Goal: Find specific page/section

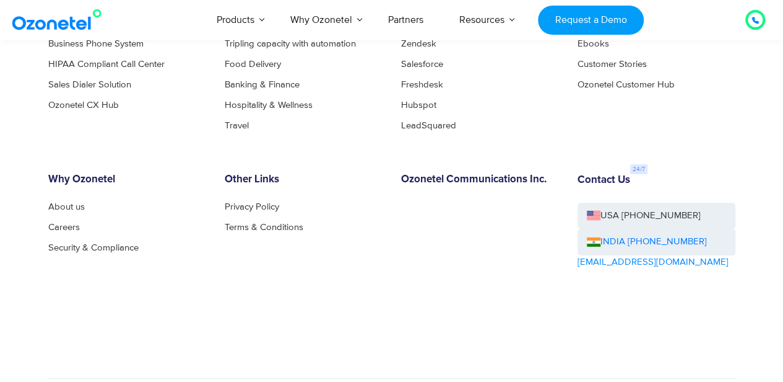
scroll to position [6730, 0]
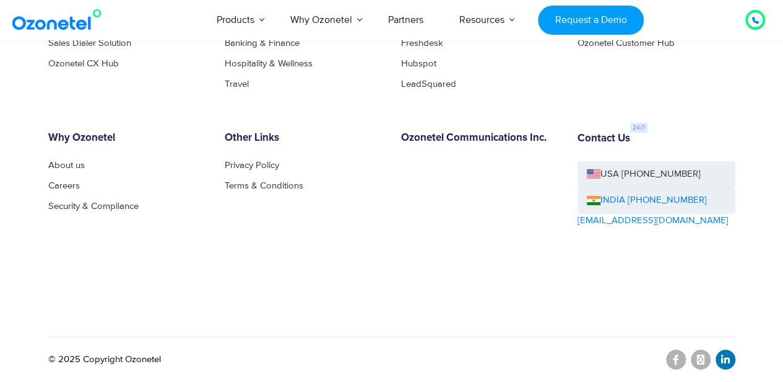
click at [726, 360] on icon at bounding box center [726, 359] width 9 height 10
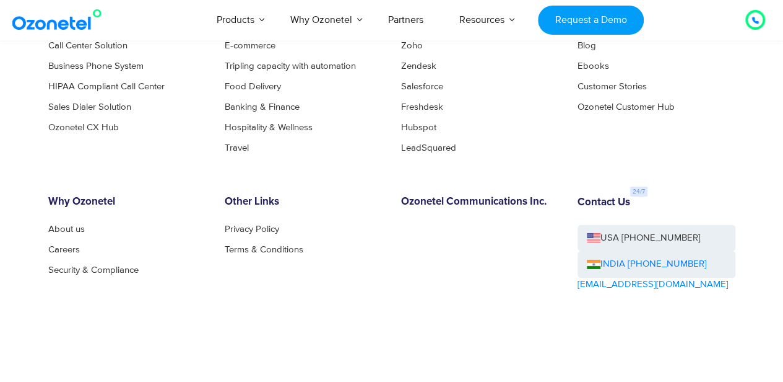
scroll to position [6684, 0]
